Goal: Check status: Check status

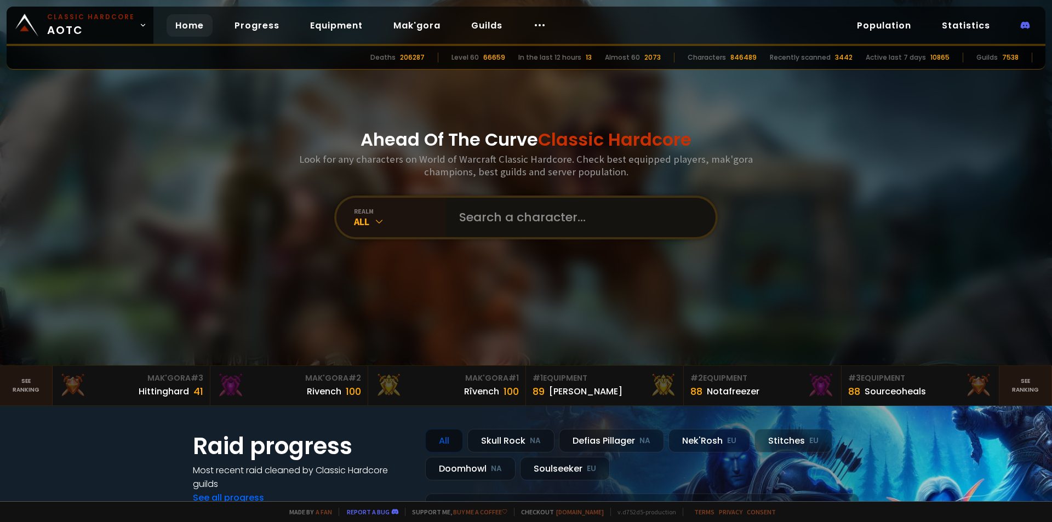
click at [488, 219] on input "text" at bounding box center [577, 217] width 250 height 39
click at [386, 216] on div "All" at bounding box center [400, 221] width 92 height 13
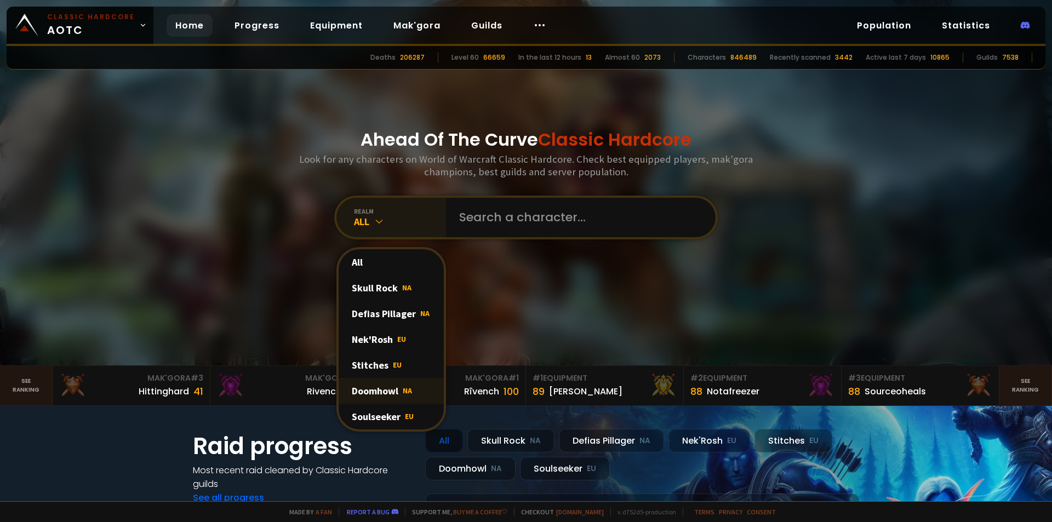
click at [407, 392] on span "NA" at bounding box center [407, 391] width 9 height 10
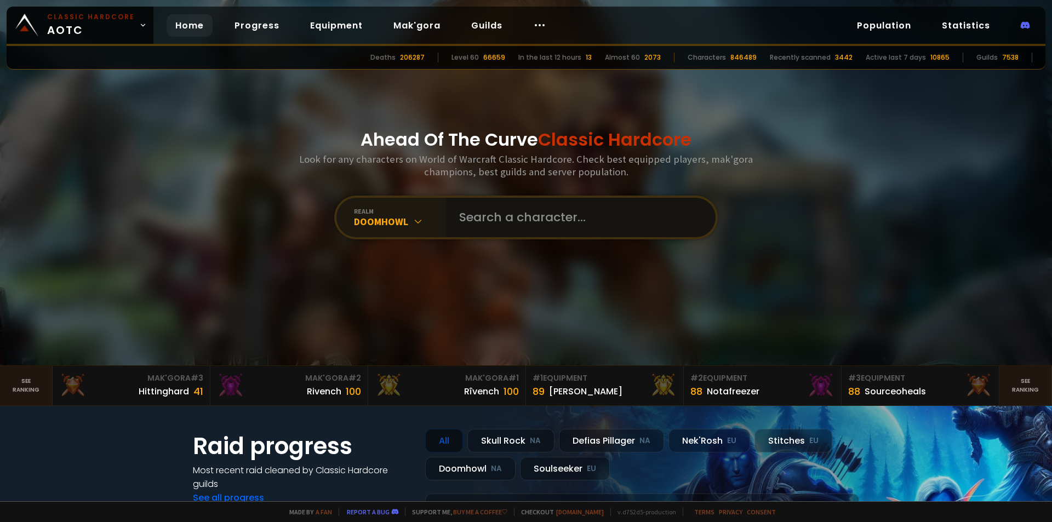
click at [535, 220] on input "text" at bounding box center [577, 217] width 250 height 39
type input "Hotwarrior"
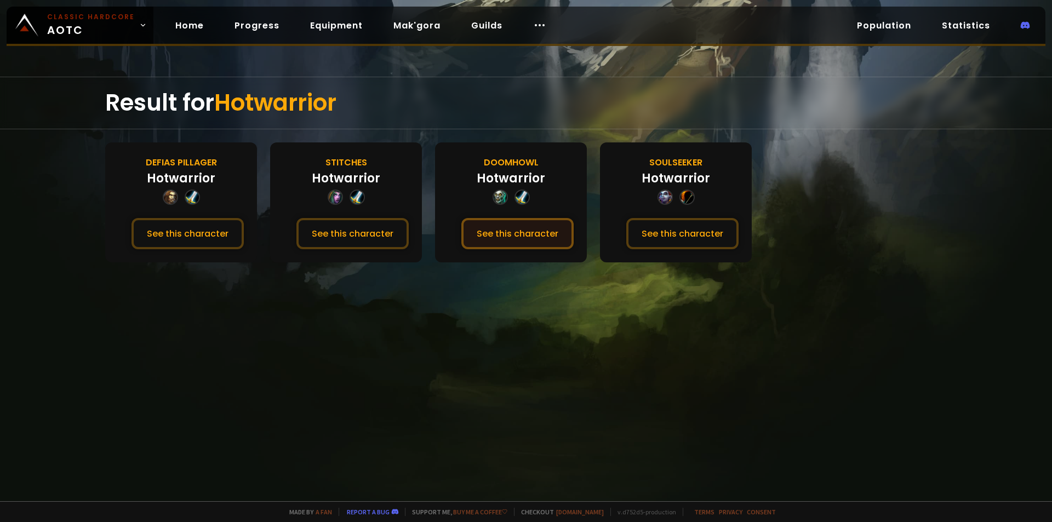
click at [543, 239] on button "See this character" at bounding box center [517, 233] width 112 height 31
